Goal: Task Accomplishment & Management: Manage account settings

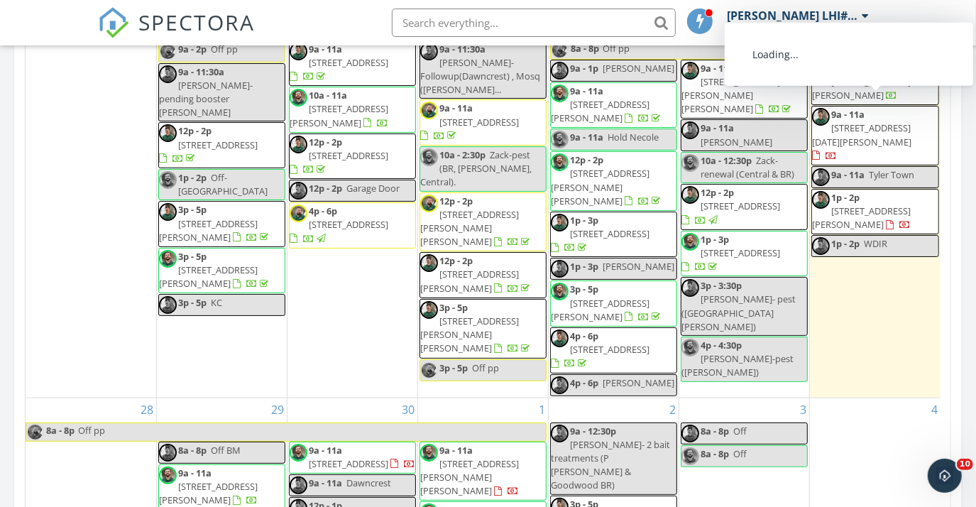
click at [883, 121] on span "[STREET_ADDRESS][DATE][PERSON_NAME]" at bounding box center [861, 134] width 99 height 26
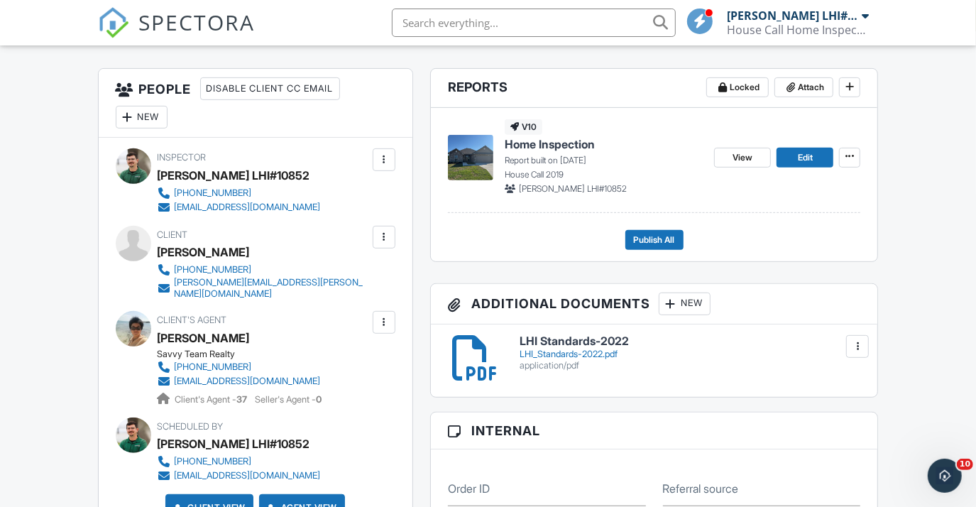
scroll to position [1122, 0]
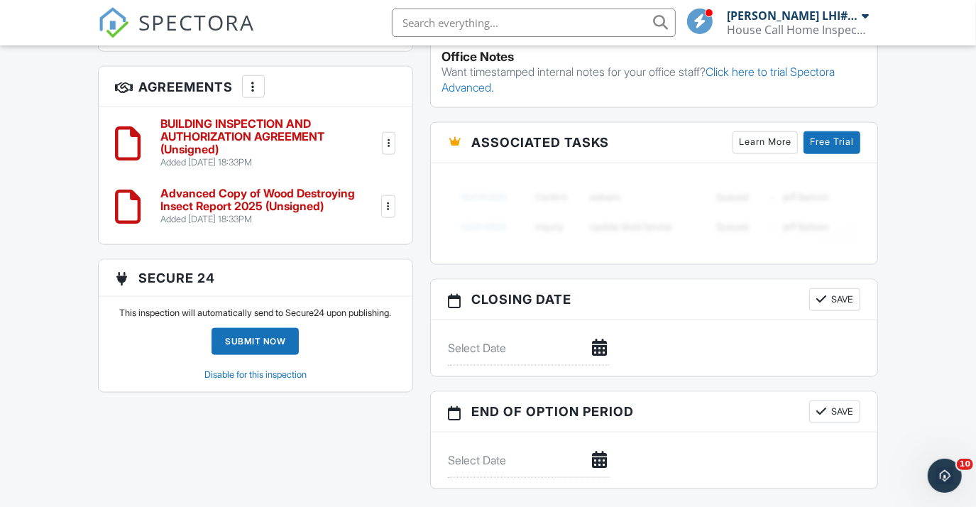
click at [387, 136] on div at bounding box center [388, 143] width 14 height 14
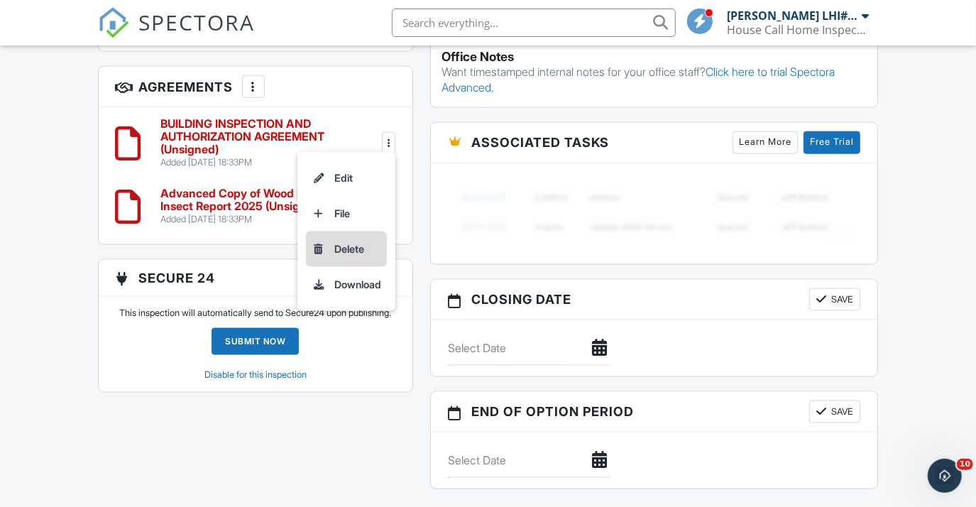
click at [358, 231] on li "Delete" at bounding box center [346, 248] width 81 height 35
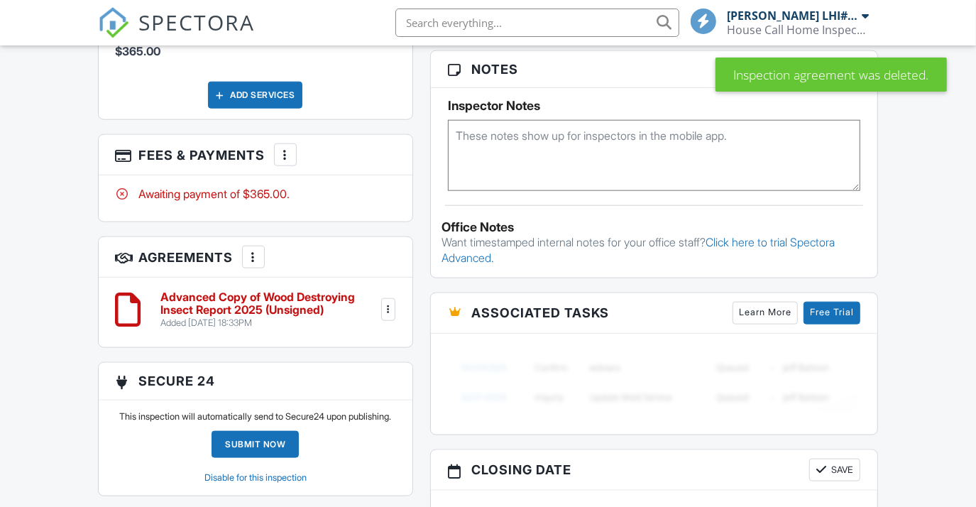
click at [386, 302] on div at bounding box center [388, 309] width 14 height 14
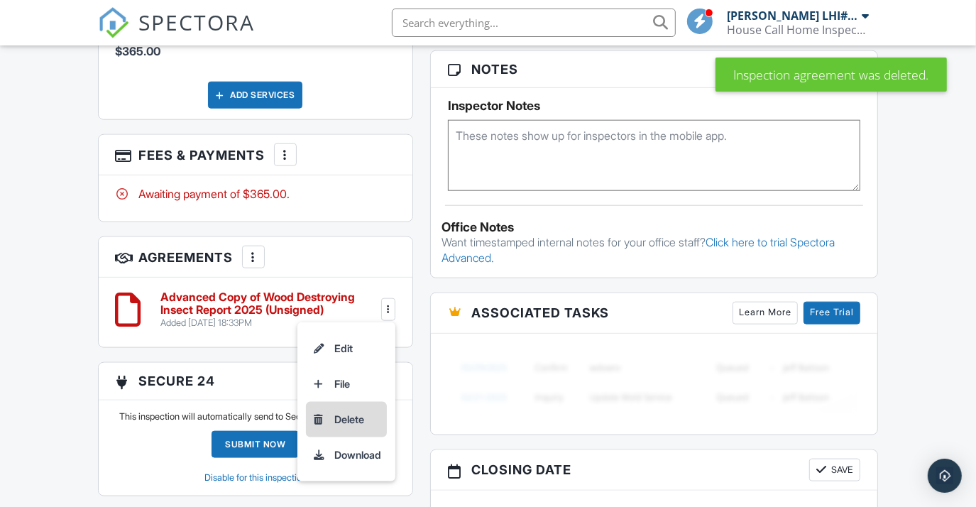
click at [355, 417] on li "Delete" at bounding box center [346, 419] width 81 height 35
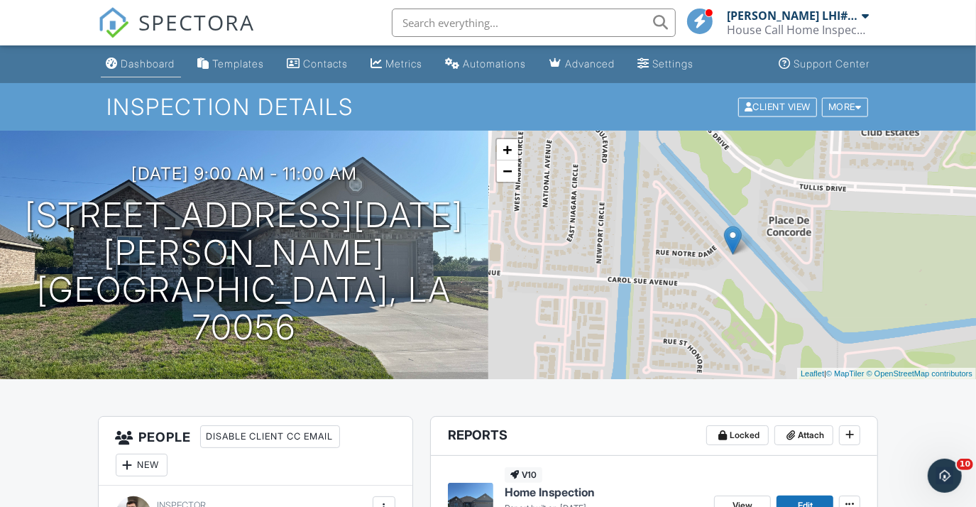
click at [150, 65] on div "Dashboard" at bounding box center [148, 63] width 54 height 12
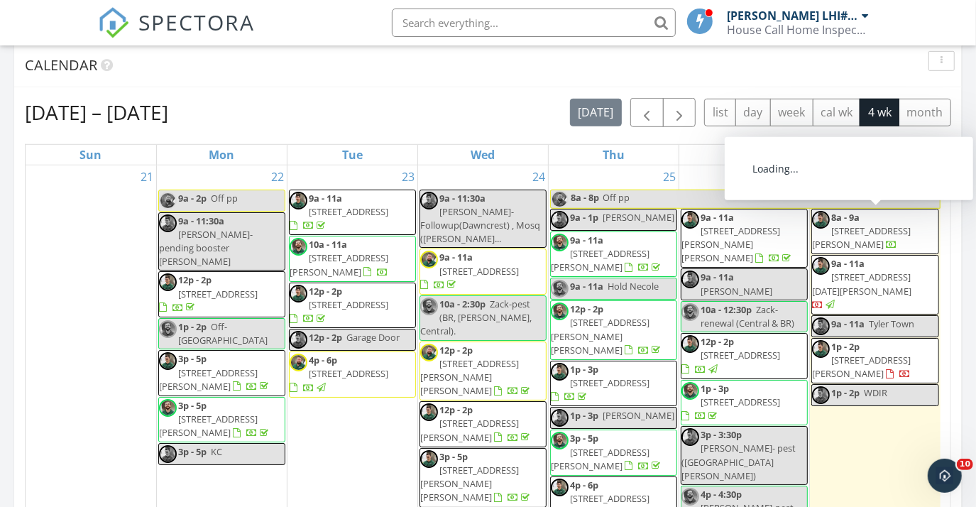
drag, startPoint x: 883, startPoint y: 355, endPoint x: 886, endPoint y: 333, distance: 21.5
click at [886, 353] on span "[STREET_ADDRESS][PERSON_NAME]" at bounding box center [861, 366] width 99 height 26
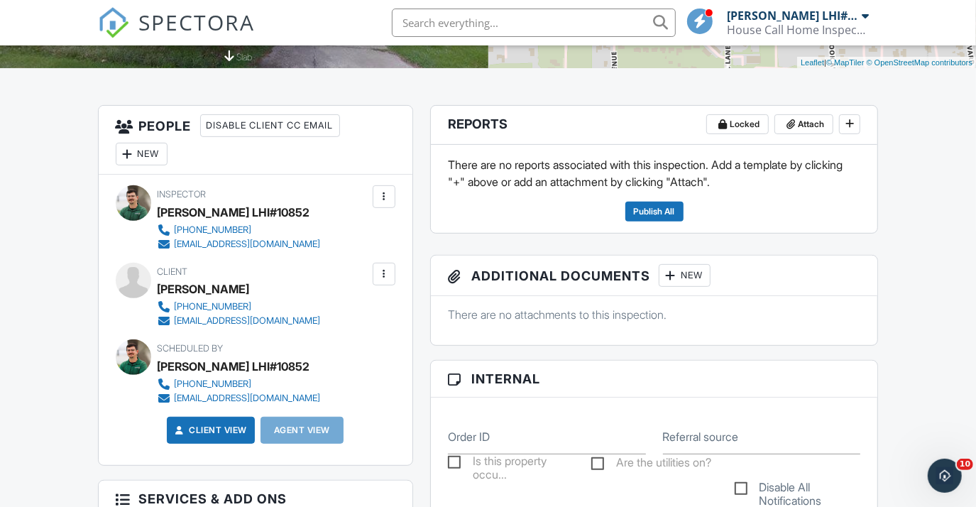
scroll to position [217, 0]
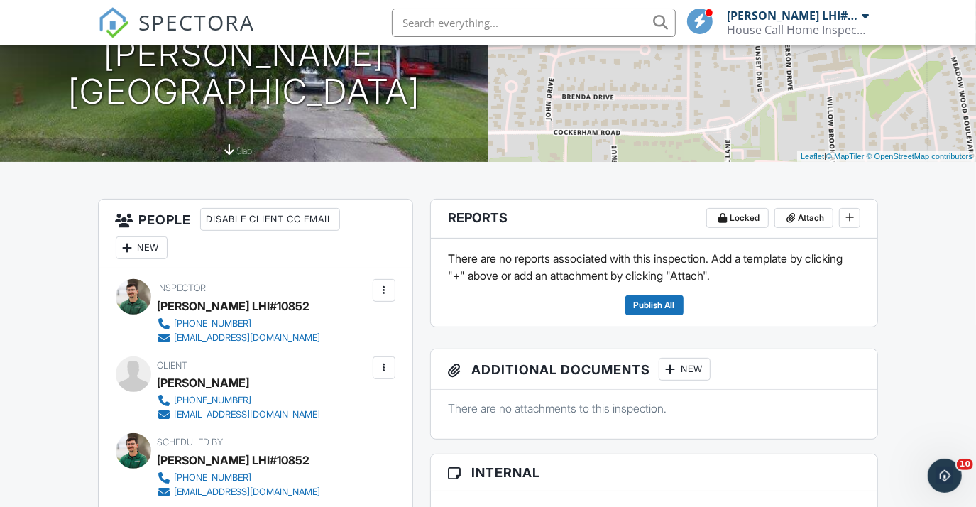
click at [390, 371] on div at bounding box center [384, 367] width 14 height 14
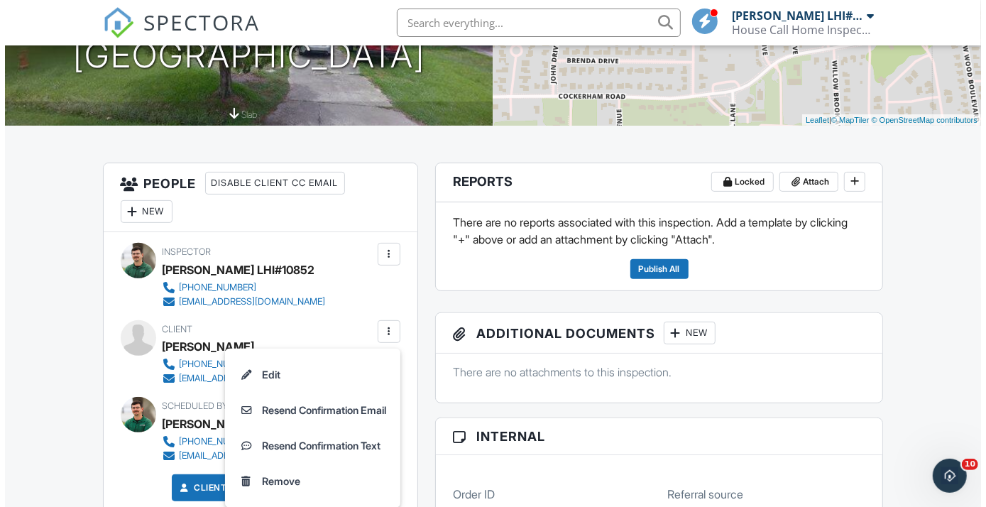
scroll to position [282, 0]
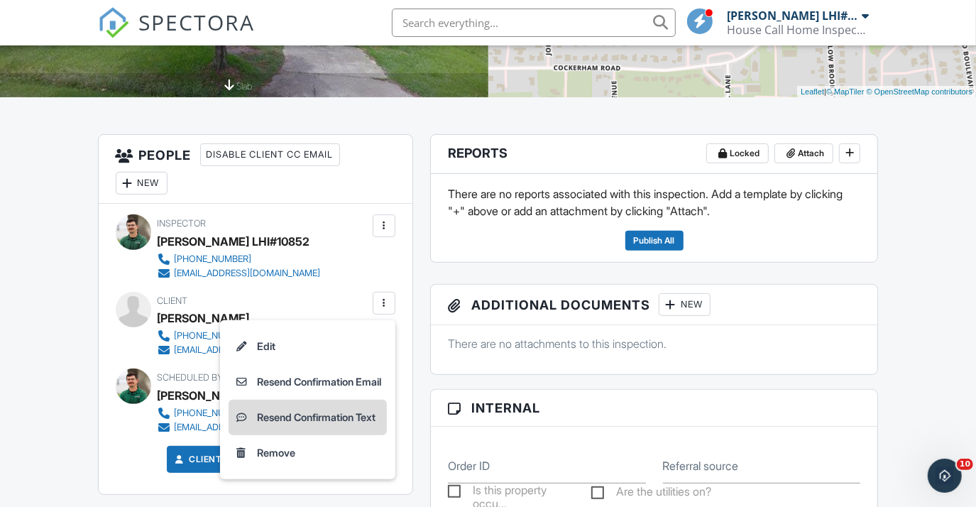
click at [360, 421] on li "Resend Confirmation Text" at bounding box center [307, 416] width 158 height 35
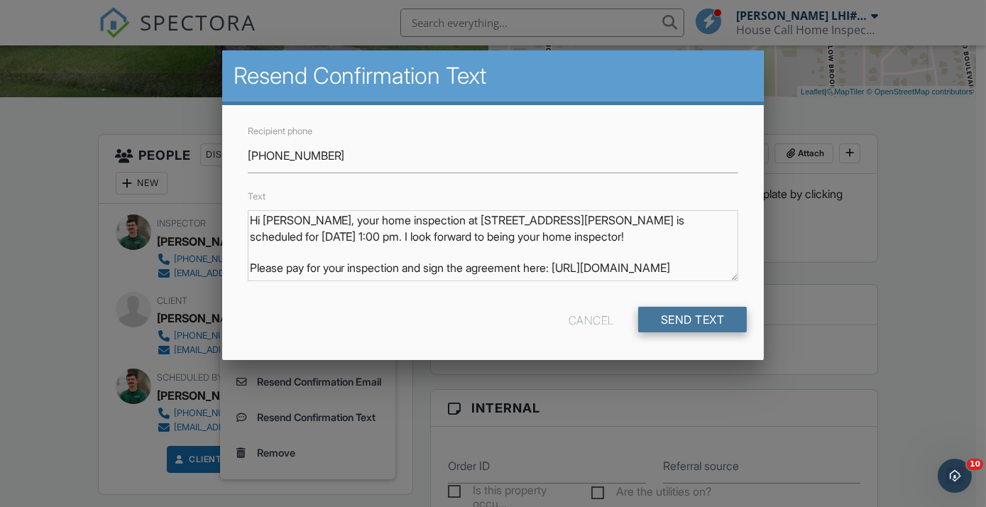
click at [675, 314] on input "Send Text" at bounding box center [692, 320] width 109 height 26
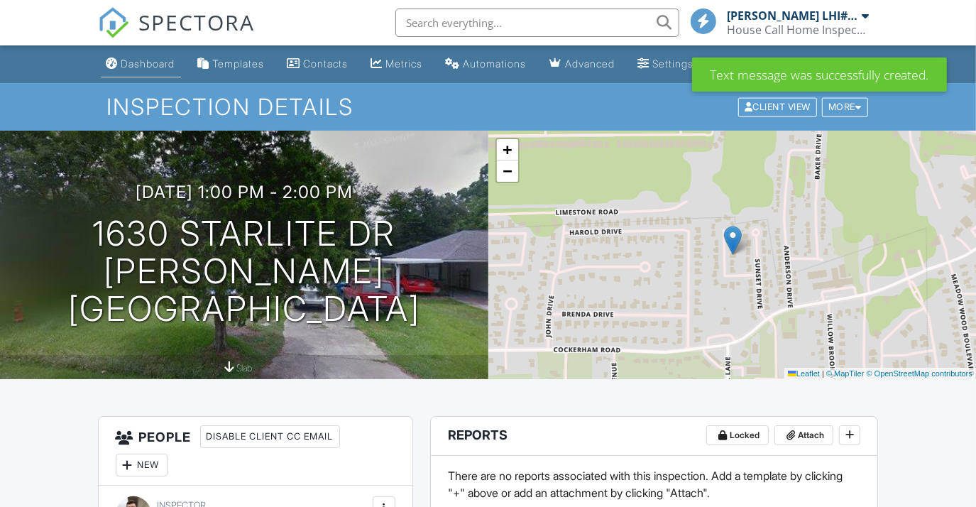
click at [155, 67] on div "Dashboard" at bounding box center [148, 63] width 54 height 12
